Goal: Task Accomplishment & Management: Manage account settings

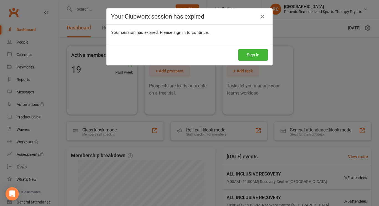
scroll to position [160, 0]
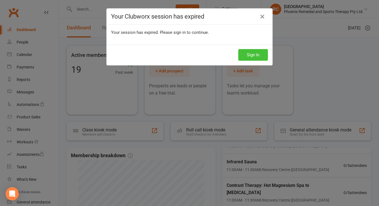
click at [248, 59] on button "Sign In" at bounding box center [253, 55] width 30 height 12
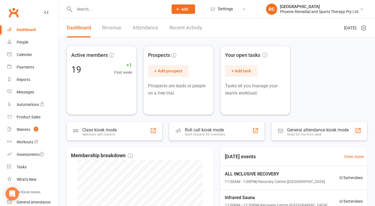
click at [84, 12] on input "text" at bounding box center [119, 9] width 92 height 8
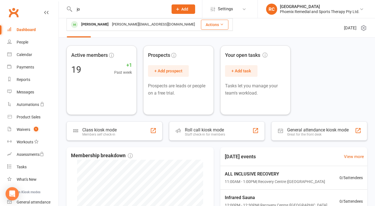
type input "j"
type input "b"
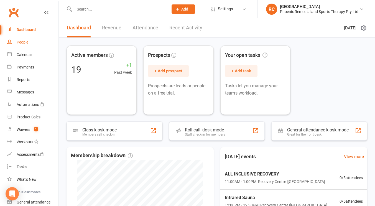
click at [33, 45] on link "People" at bounding box center [32, 42] width 51 height 12
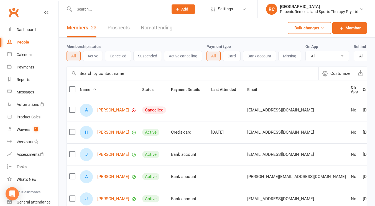
click at [100, 77] on input "text" at bounding box center [193, 73] width 252 height 13
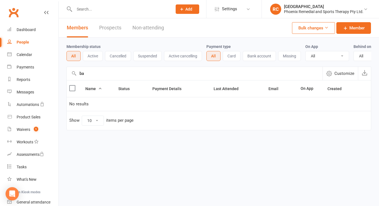
type input "b"
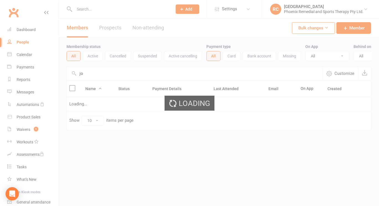
type input "j"
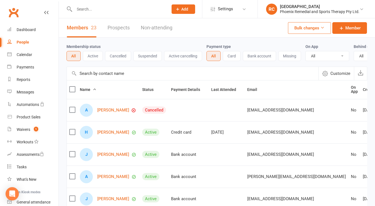
drag, startPoint x: 100, startPoint y: 77, endPoint x: 90, endPoint y: 78, distance: 9.8
click at [101, 79] on input "text" at bounding box center [193, 73] width 252 height 13
click at [19, 126] on link "Waivers 1" at bounding box center [32, 129] width 51 height 12
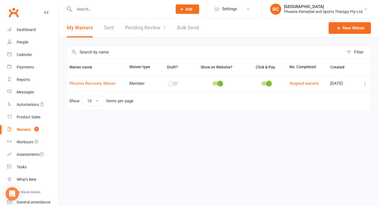
click at [364, 83] on icon at bounding box center [365, 84] width 6 height 6
click at [101, 84] on link "Phoenix Recovery Waiver" at bounding box center [92, 83] width 46 height 5
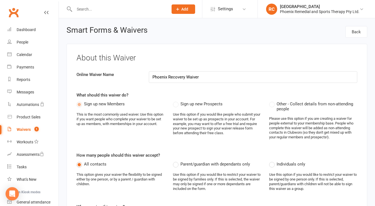
select select "do_not_copy_answers"
select select "checkbox"
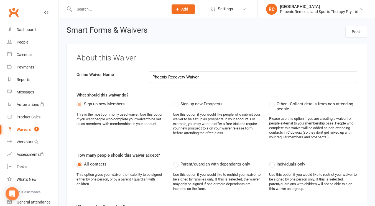
select select "checkbox"
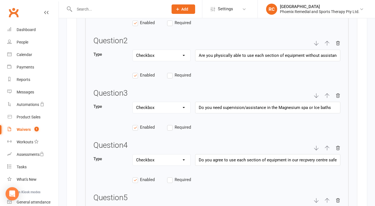
scroll to position [886, 0]
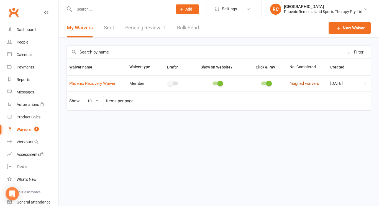
click at [303, 81] on link "4 signed waivers" at bounding box center [304, 83] width 30 height 5
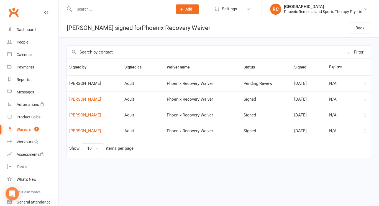
click at [363, 84] on icon at bounding box center [365, 84] width 6 height 6
click at [24, 125] on link "Waivers 1" at bounding box center [32, 129] width 51 height 12
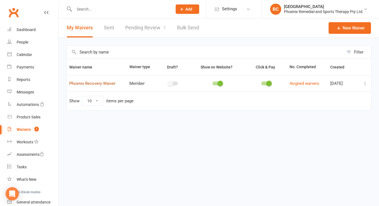
click at [81, 85] on link "Phoenix Recovery Waiver" at bounding box center [92, 83] width 46 height 5
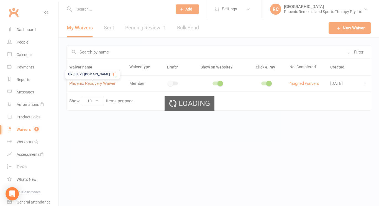
select select "do_not_copy_answers"
select select "checkbox"
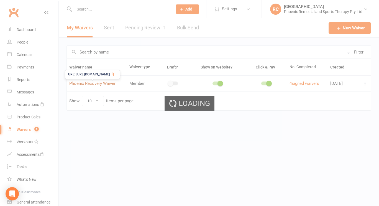
select select "checkbox"
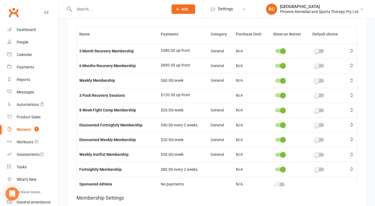
scroll to position [54, 0]
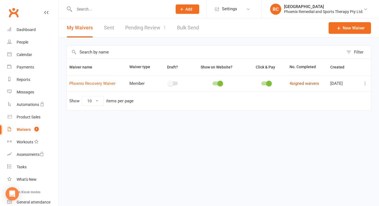
click at [303, 86] on link "4 signed waivers" at bounding box center [304, 83] width 30 height 5
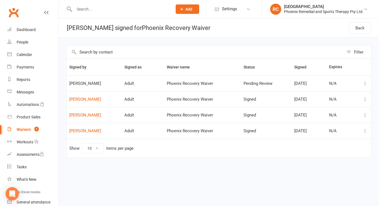
click at [363, 86] on icon at bounding box center [365, 84] width 6 height 6
click at [373, 78] on div "Filter Signed by Signed as Waiver name Status Signed Expires Bailey Sharp Adult…" at bounding box center [219, 106] width 320 height 136
click at [73, 83] on span "Bailey Sharp" at bounding box center [94, 83] width 50 height 5
click at [18, 129] on div "Waivers" at bounding box center [24, 129] width 14 height 4
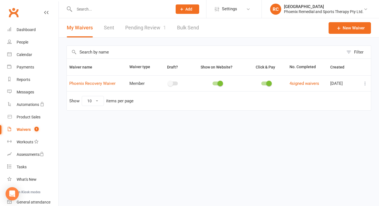
click at [144, 28] on link "Pending Review 1" at bounding box center [145, 27] width 41 height 19
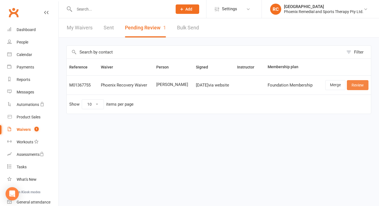
click at [365, 84] on link "Review" at bounding box center [358, 85] width 22 height 10
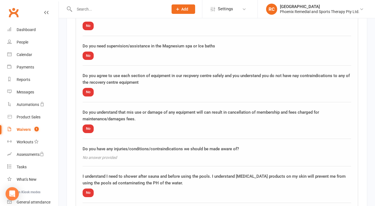
scroll to position [277, 0]
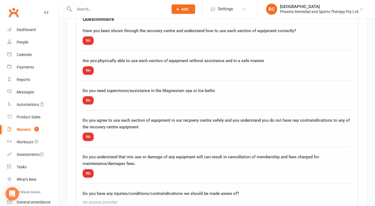
click at [88, 39] on span "No" at bounding box center [88, 40] width 11 height 9
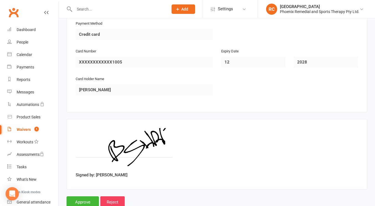
scroll to position [711, 0]
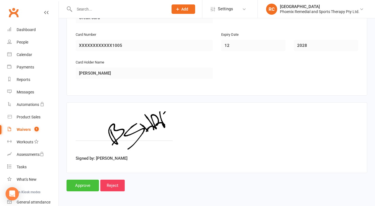
click at [84, 182] on input "Approve" at bounding box center [82, 185] width 32 height 12
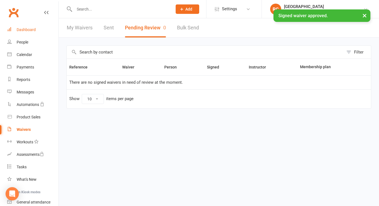
click at [37, 32] on link "Dashboard" at bounding box center [32, 30] width 51 height 12
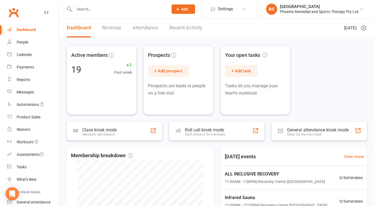
click at [107, 9] on input "text" at bounding box center [119, 9] width 92 height 8
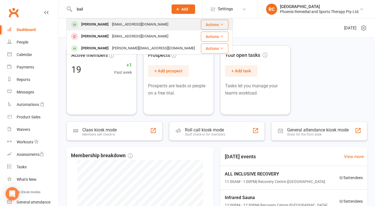
type input "bail"
click at [98, 27] on div "Bailey Sharp" at bounding box center [94, 24] width 31 height 8
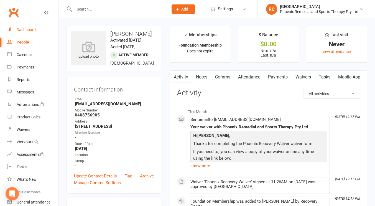
click at [26, 31] on div "Dashboard" at bounding box center [26, 29] width 19 height 4
